Goal: Check status: Check status

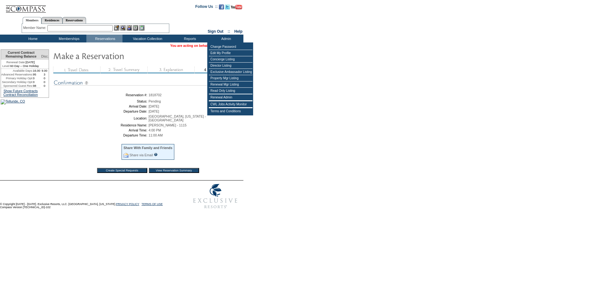
click at [306, 82] on form "Follow Us ::" at bounding box center [301, 106] width 603 height 212
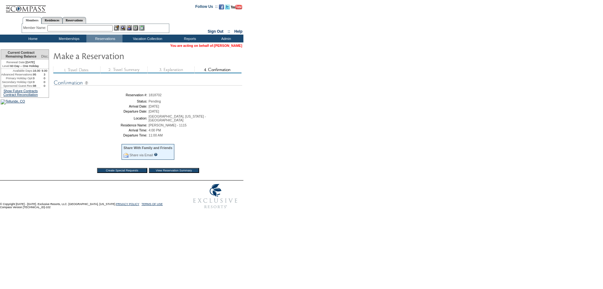
click at [232, 47] on link "[PERSON_NAME]" at bounding box center [228, 46] width 28 height 4
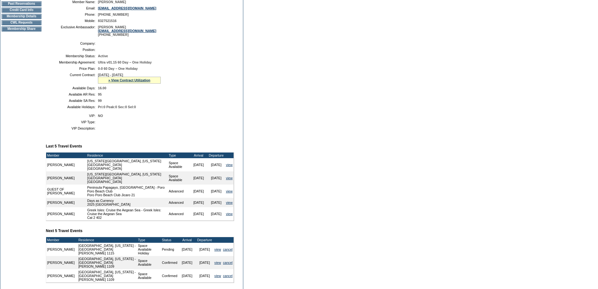
scroll to position [157, 0]
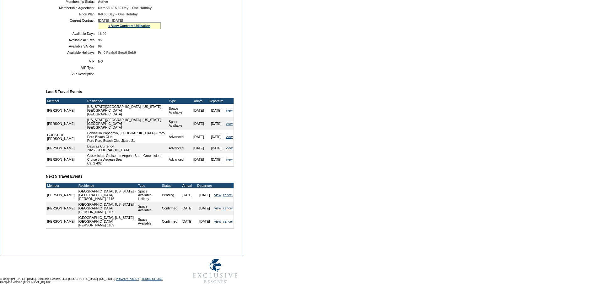
click at [338, 194] on form "Follow Us ::" at bounding box center [299, 65] width 598 height 444
click at [149, 28] on link "» View Contract Utilization" at bounding box center [129, 26] width 42 height 4
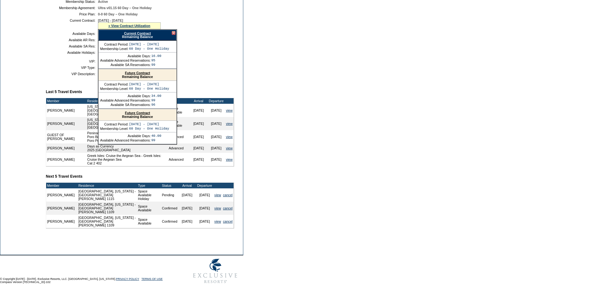
click at [142, 81] on div "Future Contract Remaining Balance" at bounding box center [138, 75] width 78 height 12
click at [143, 75] on link "Future Contract" at bounding box center [137, 73] width 25 height 4
click at [23, 73] on td "Dashboard Personal Info Business Info Address Info Web Access Notes Current Res…" at bounding box center [21, 76] width 42 height 347
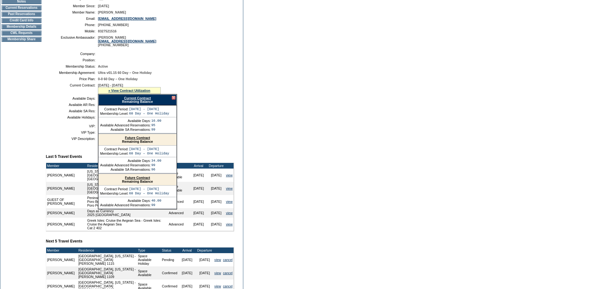
scroll to position [0, 0]
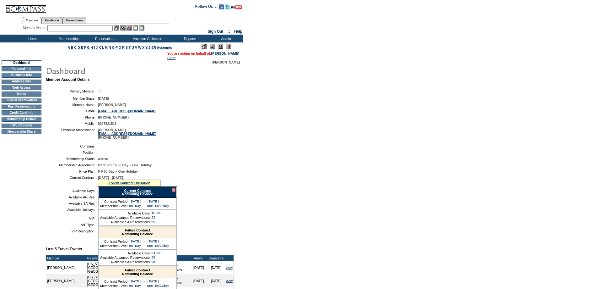
click at [25, 122] on td "Membership Details" at bounding box center [22, 119] width 40 height 5
